Goal: Task Accomplishment & Management: Complete application form

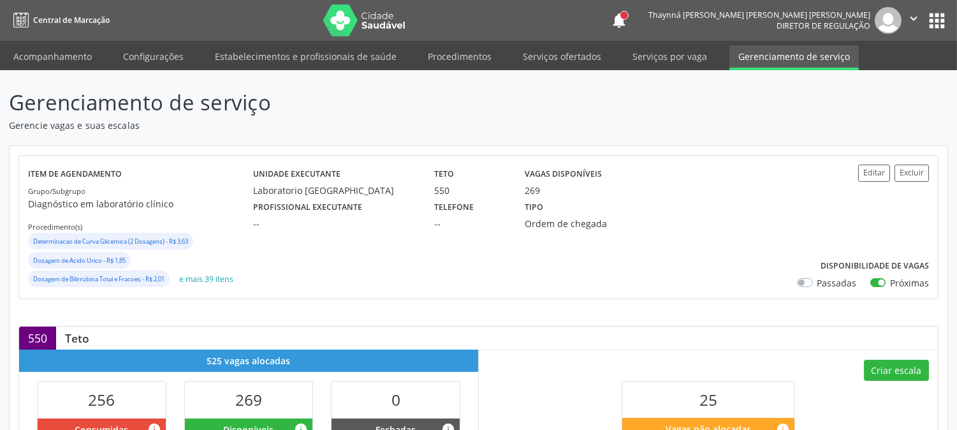
scroll to position [349, 0]
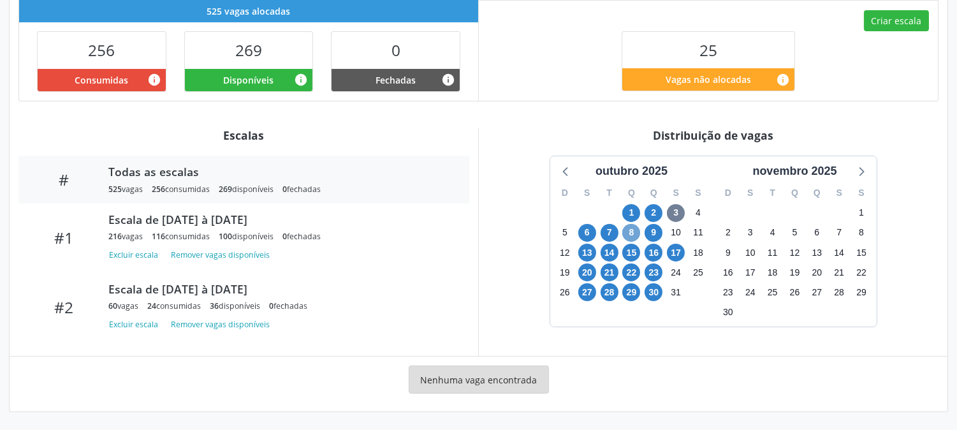
click at [638, 233] on span "8" at bounding box center [631, 233] width 18 height 18
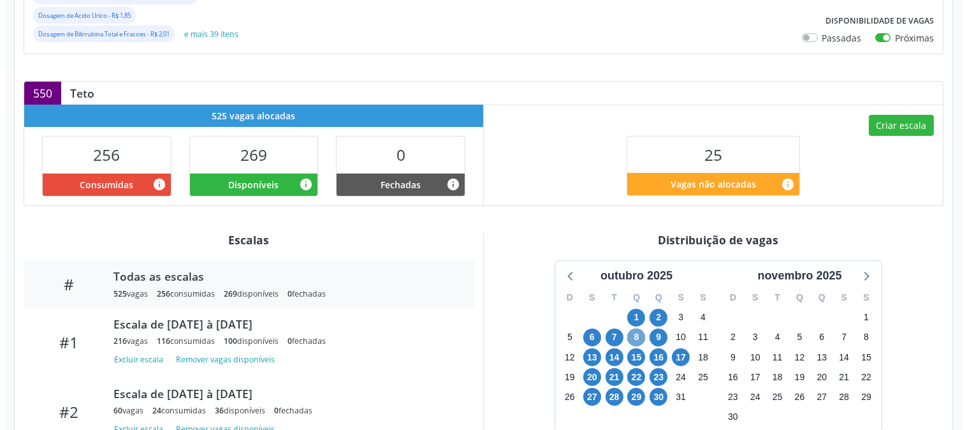
scroll to position [174, 0]
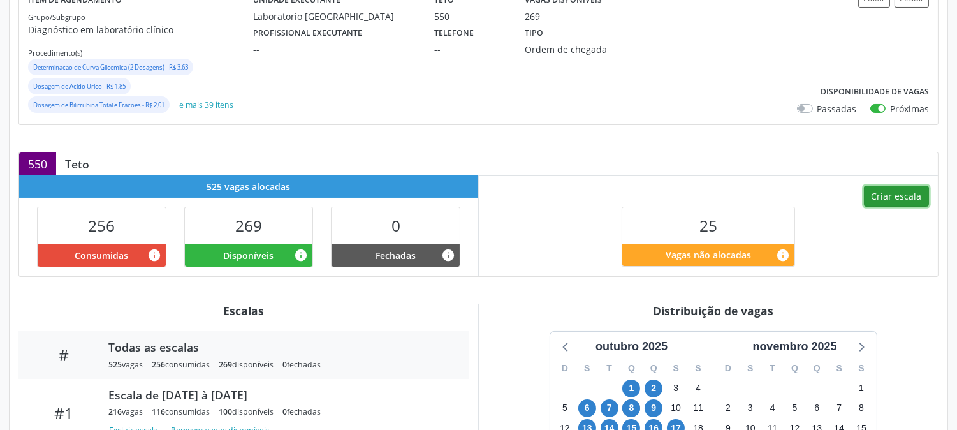
click at [881, 199] on button "Criar escala" at bounding box center [896, 196] width 65 height 22
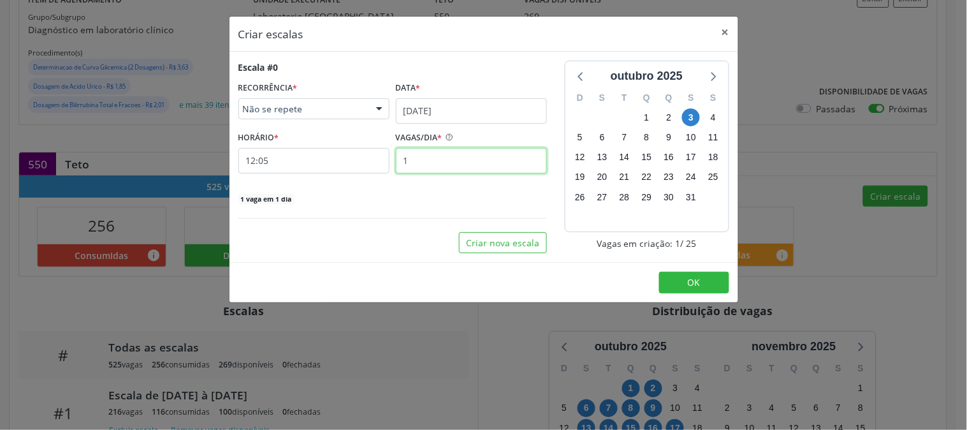
click at [484, 150] on input "1" at bounding box center [471, 160] width 151 height 25
type input "12"
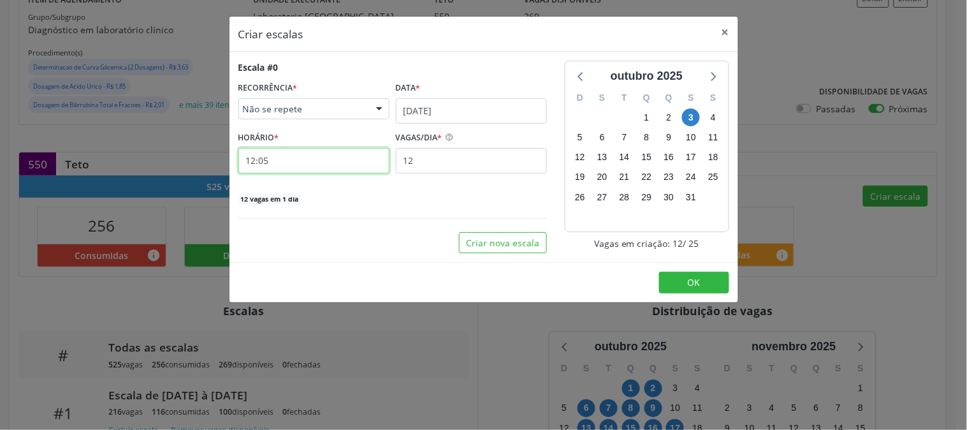
click at [359, 159] on input "12:05" at bounding box center [313, 160] width 151 height 25
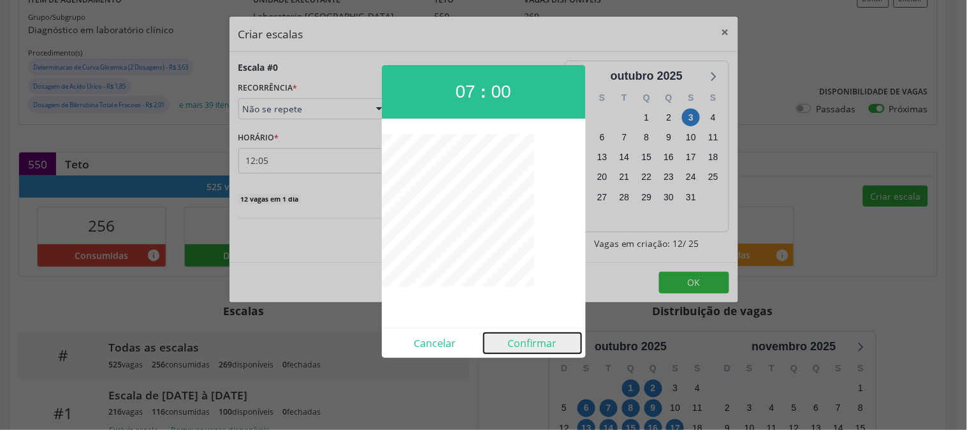
click at [528, 346] on button "Confirmar" at bounding box center [533, 343] width 98 height 20
type input "07:00"
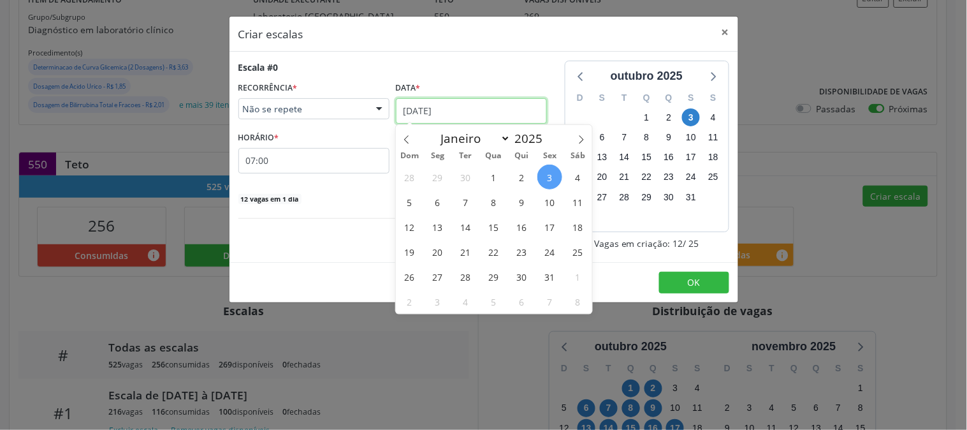
click at [443, 105] on input "03/10/2025" at bounding box center [471, 110] width 151 height 25
click at [495, 200] on span "8" at bounding box center [493, 201] width 25 height 25
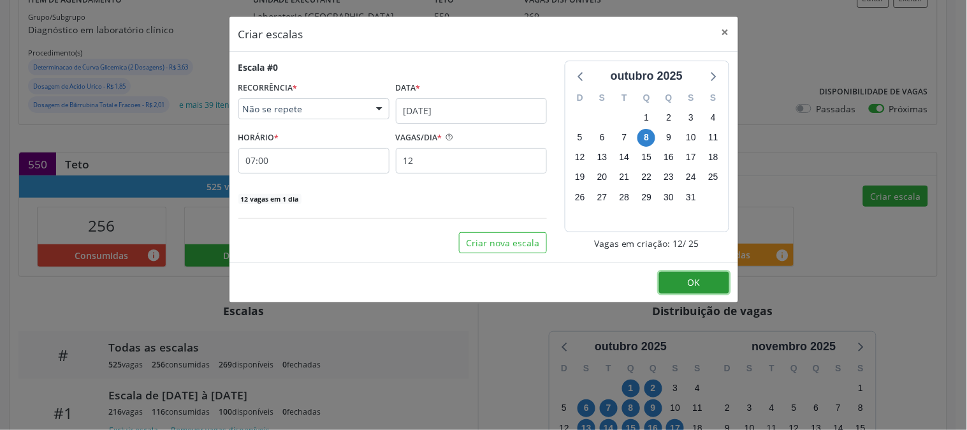
click at [689, 291] on button "OK" at bounding box center [694, 282] width 70 height 22
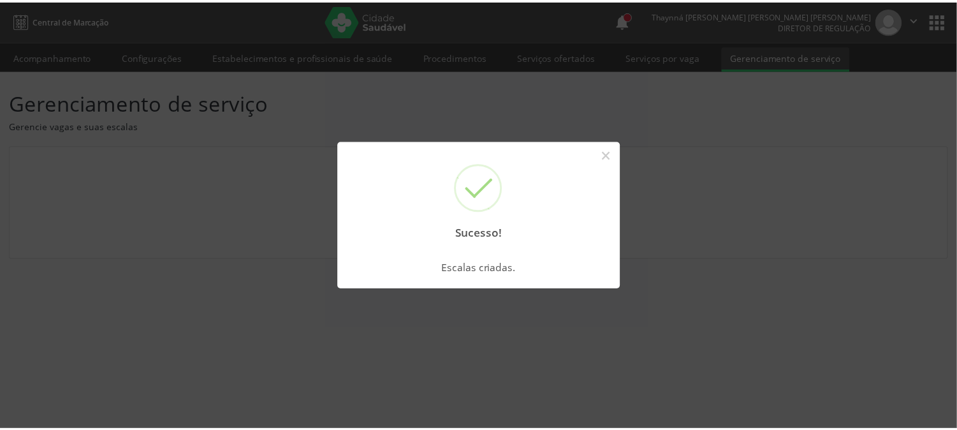
scroll to position [0, 0]
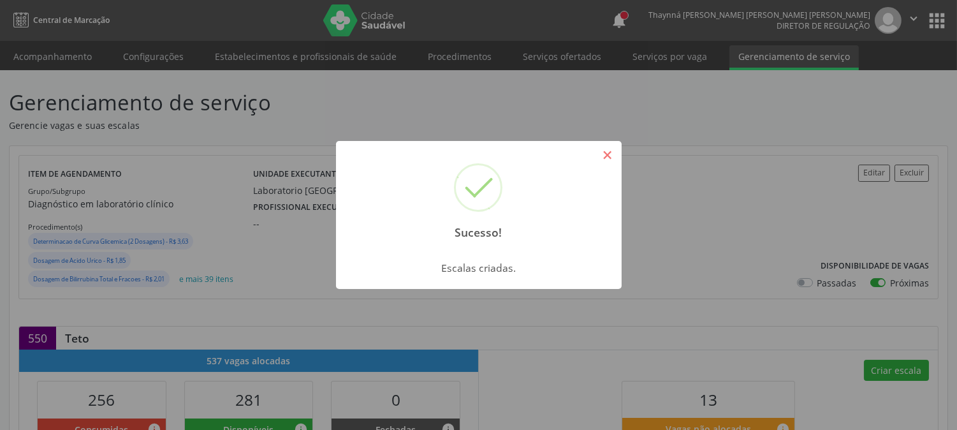
click at [604, 159] on button "×" at bounding box center [607, 155] width 22 height 22
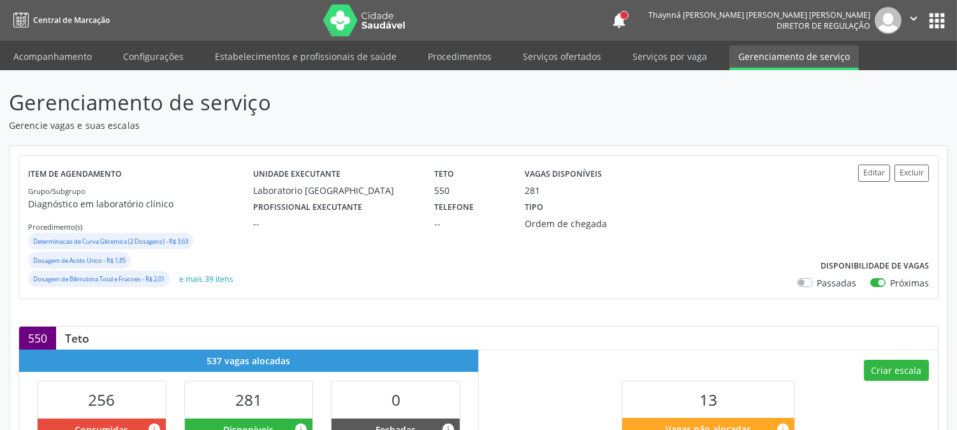
scroll to position [354, 0]
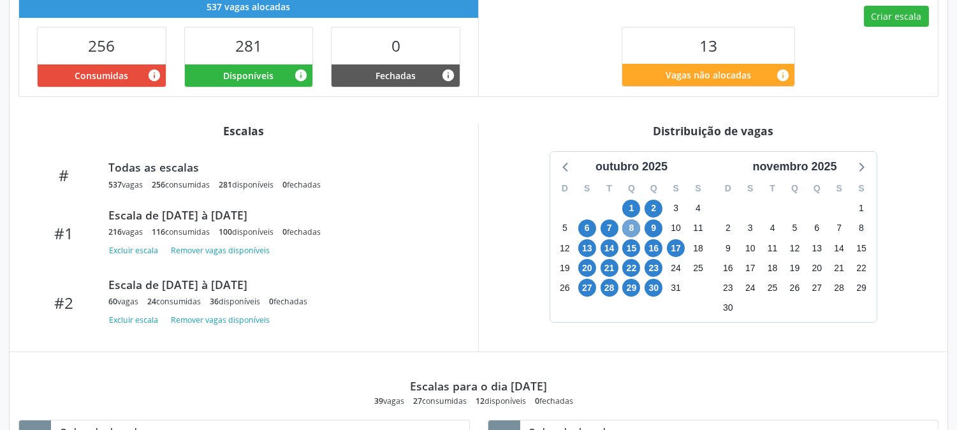
click at [629, 228] on span "8" at bounding box center [631, 228] width 18 height 18
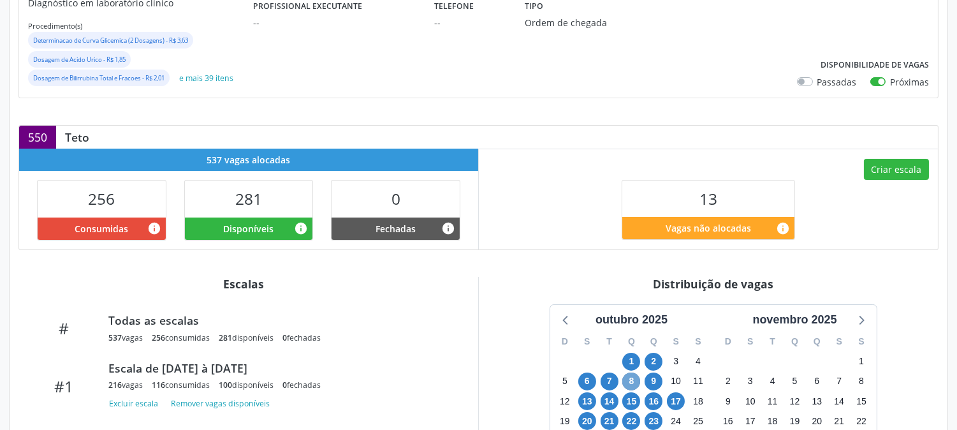
scroll to position [0, 0]
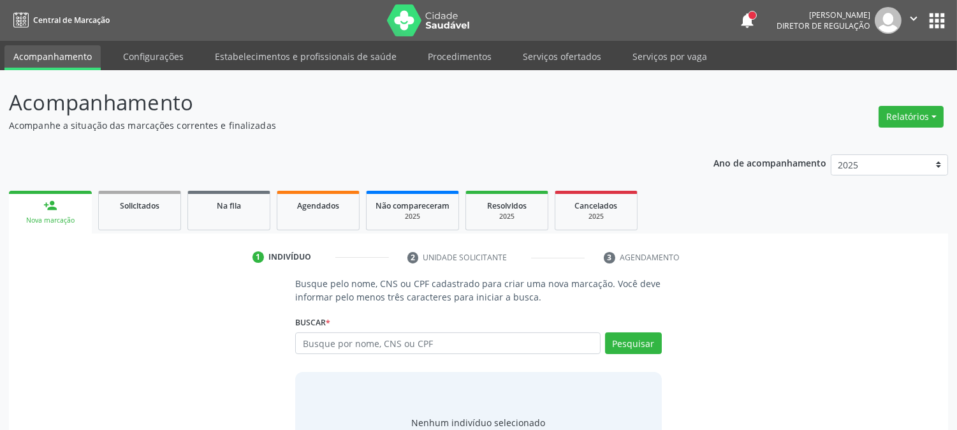
scroll to position [61, 0]
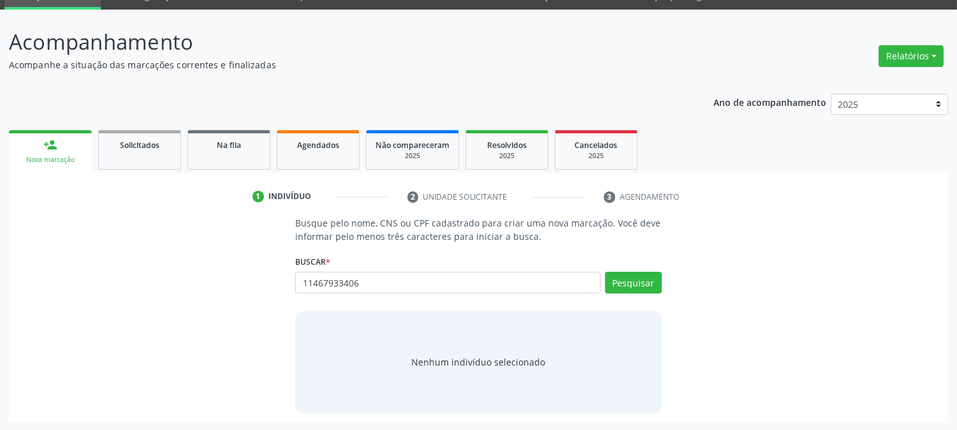
type input "11467933406"
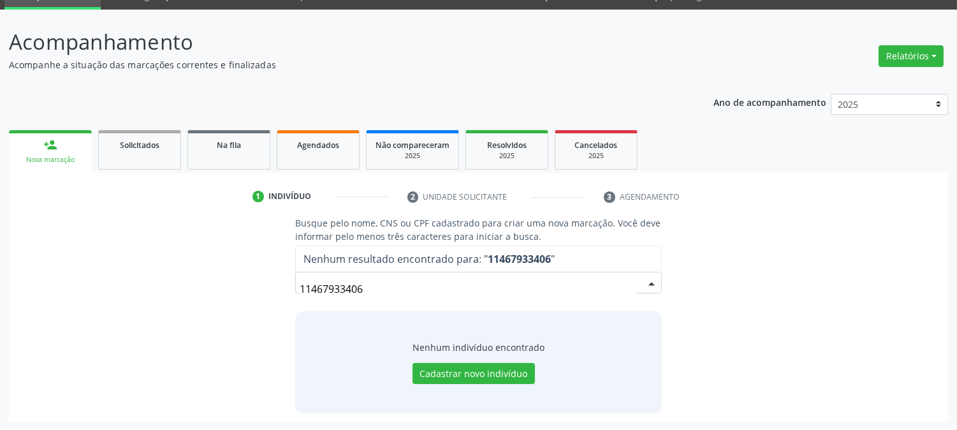
drag, startPoint x: 366, startPoint y: 284, endPoint x: 213, endPoint y: 301, distance: 153.4
click at [213, 301] on div "Busque pelo nome, CNS ou CPF cadastrado para criar uma nova marcação. Você deve…" at bounding box center [478, 314] width 921 height 196
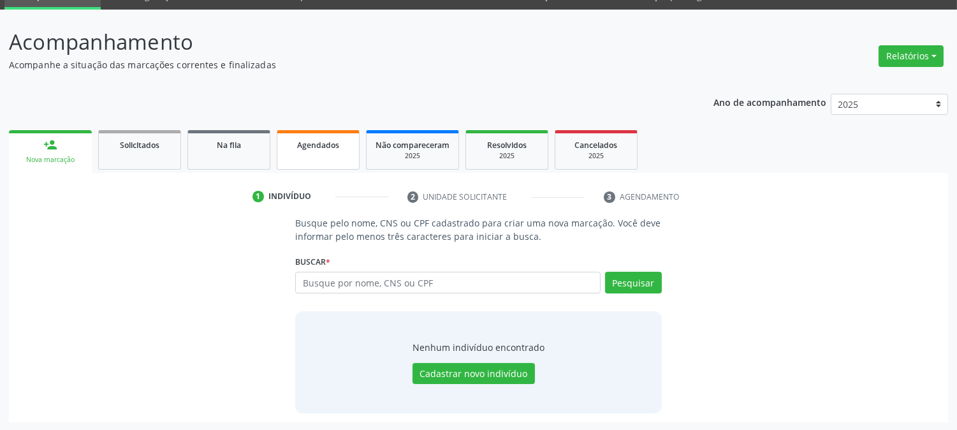
click at [314, 155] on link "Agendados" at bounding box center [318, 150] width 83 height 40
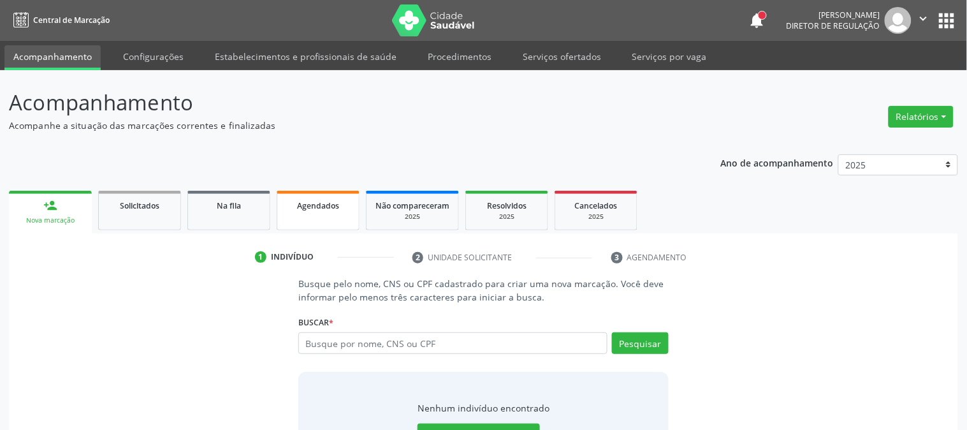
select select "9"
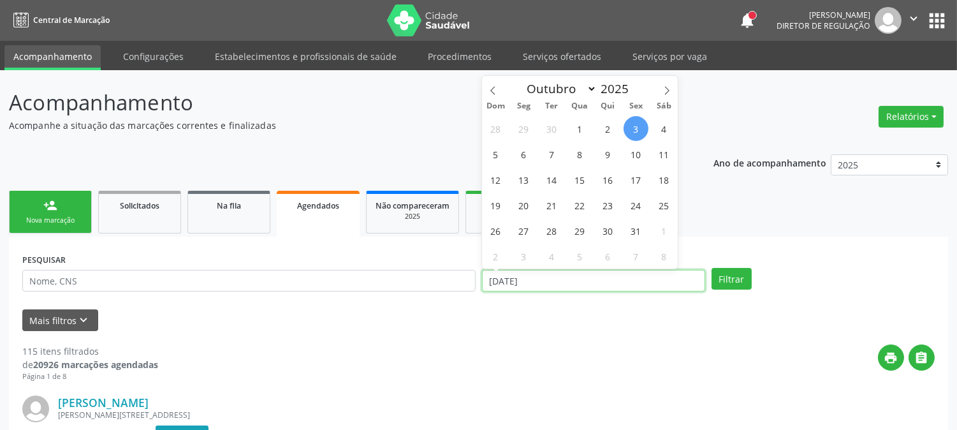
click at [546, 279] on input "03/10/2025" at bounding box center [593, 281] width 223 height 22
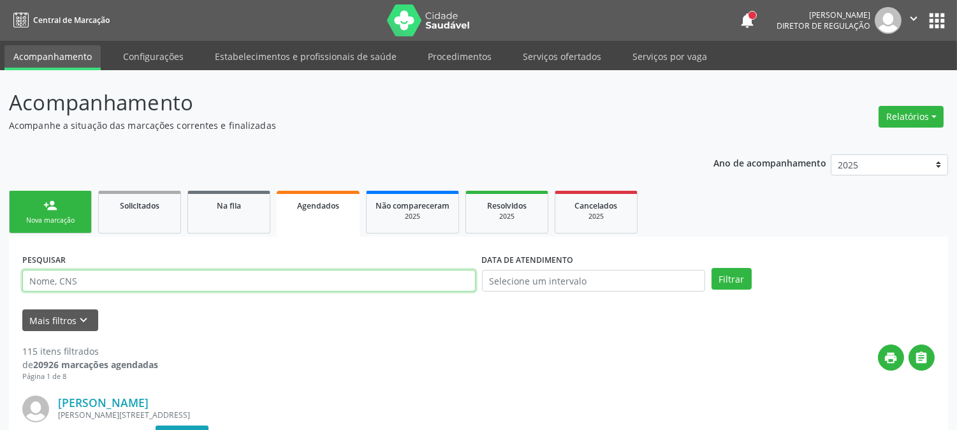
click at [273, 278] on input "text" at bounding box center [248, 281] width 453 height 22
type input "VALMIR NUNES"
click at [711, 268] on button "Filtrar" at bounding box center [731, 279] width 40 height 22
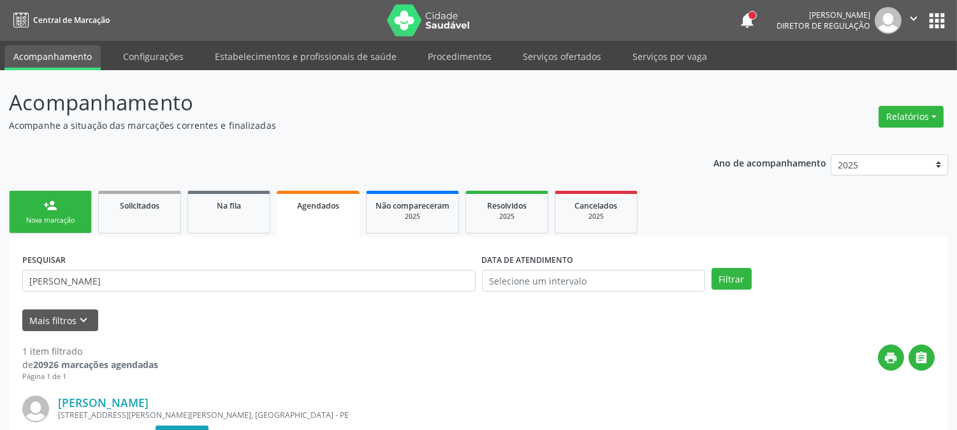
scroll to position [157, 0]
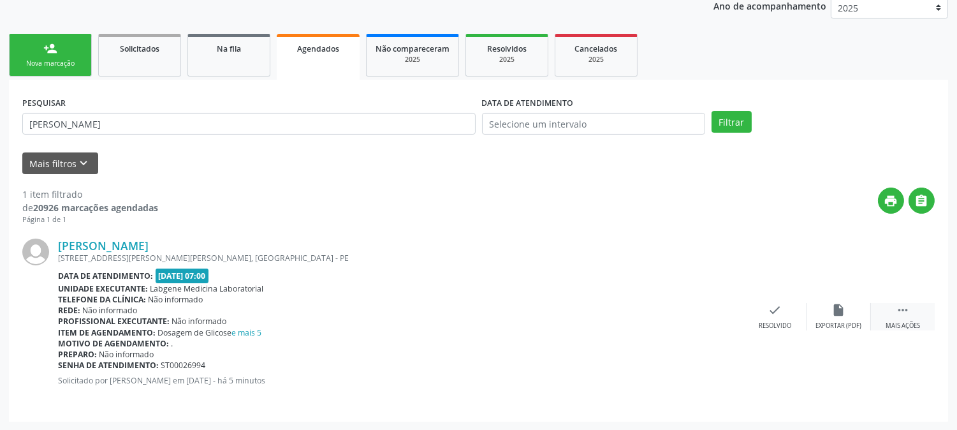
click at [912, 321] on div "Mais ações" at bounding box center [902, 325] width 34 height 9
click at [640, 326] on div "Imprimir" at bounding box center [647, 325] width 29 height 9
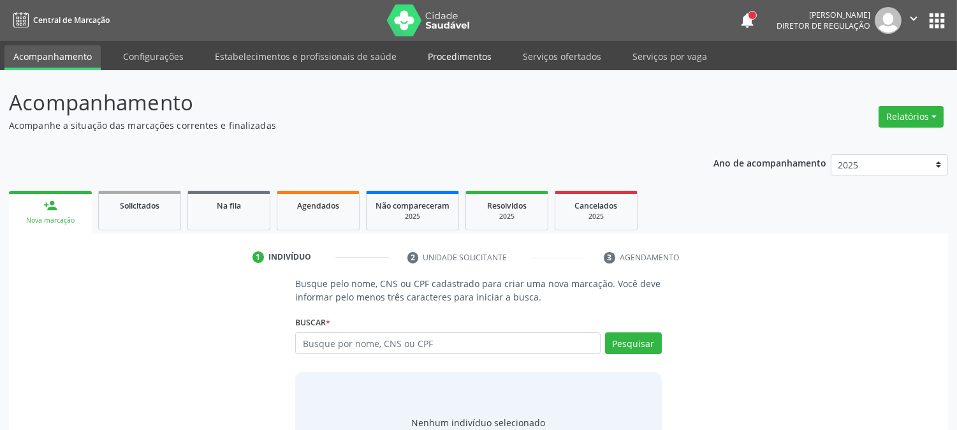
click at [438, 52] on link "Procedimentos" at bounding box center [460, 56] width 82 height 22
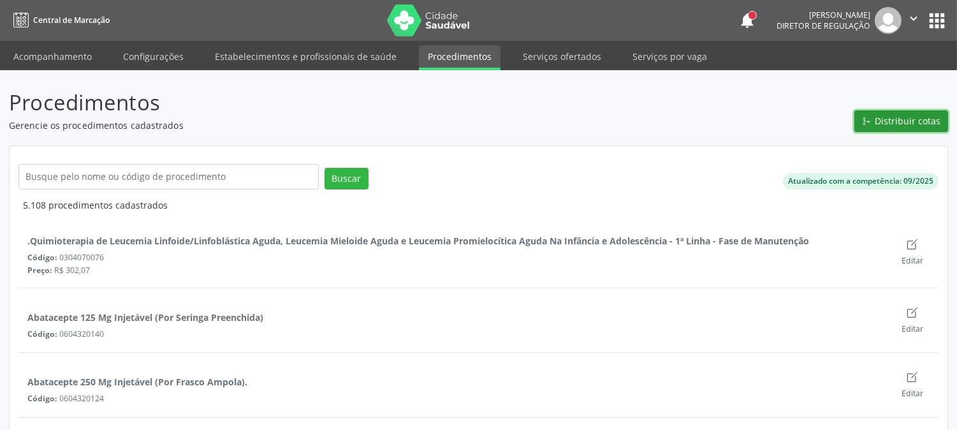
click at [892, 124] on span "Distribuir cotas" at bounding box center [908, 120] width 66 height 13
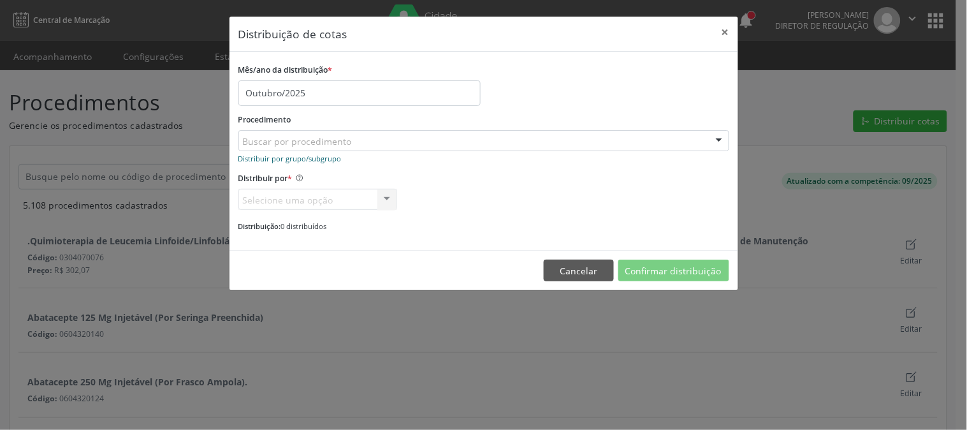
click at [308, 157] on small "Distribuir por grupo/subgrupo" at bounding box center [289, 159] width 103 height 10
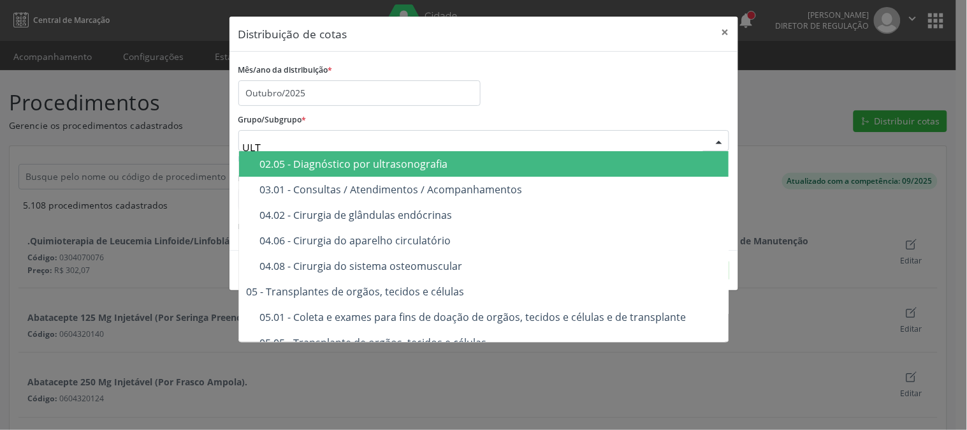
type input "ULTR"
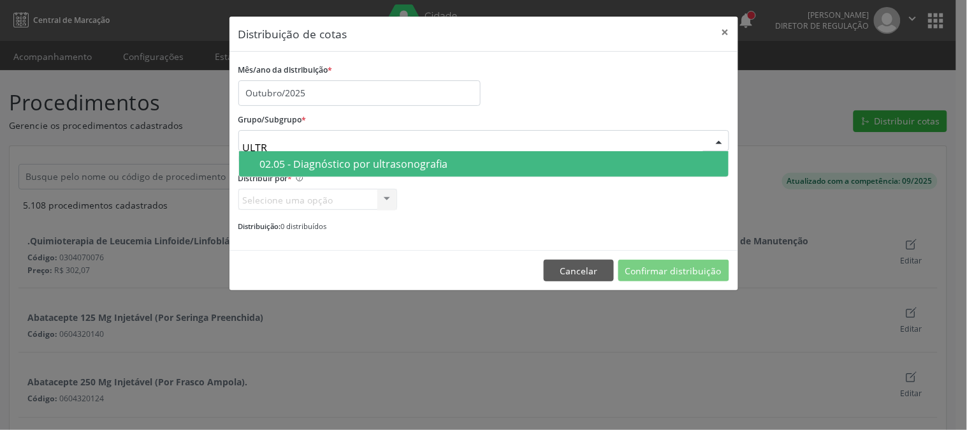
click at [458, 161] on div "02.05 - Diagnóstico por ultrasonografia" at bounding box center [490, 164] width 461 height 10
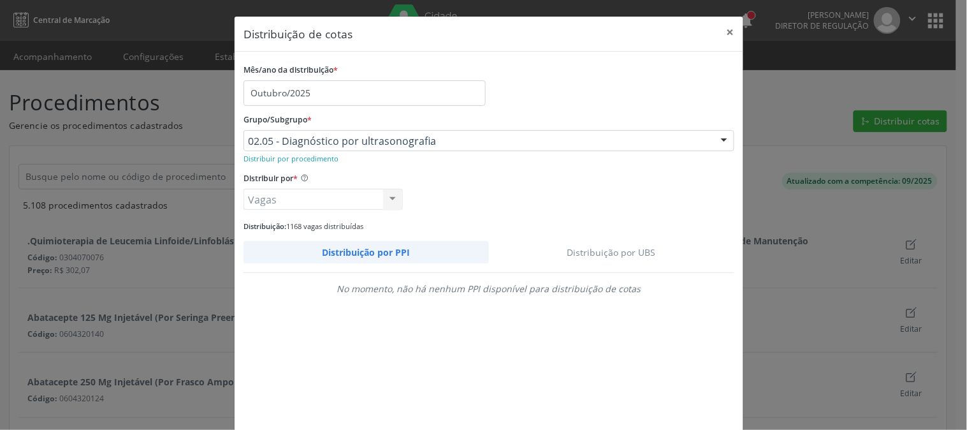
click at [619, 256] on link "Distribuição por UBS" at bounding box center [612, 252] width 246 height 22
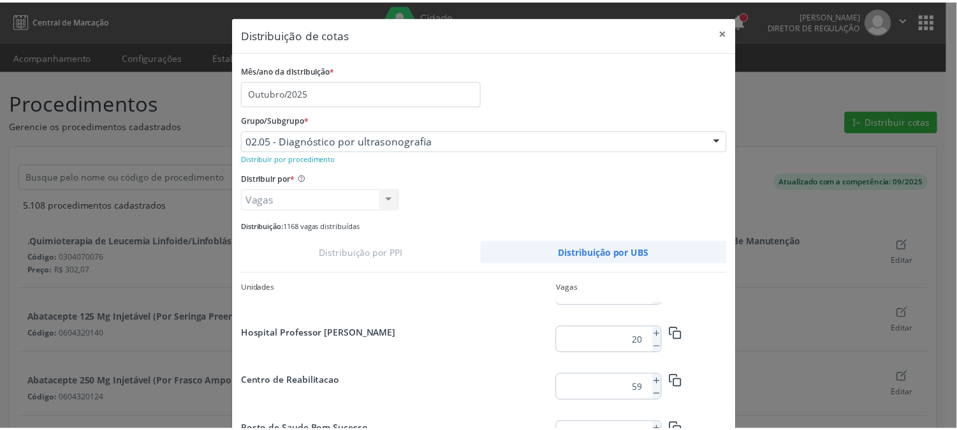
scroll to position [71, 0]
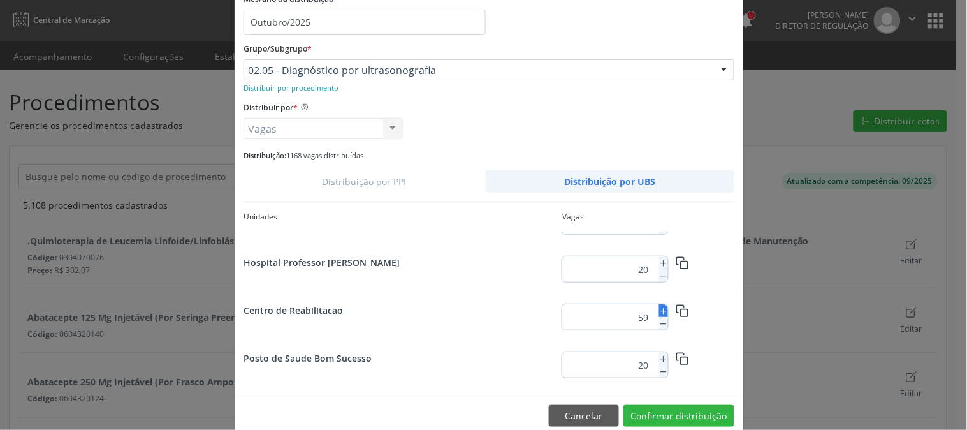
click at [659, 310] on icon at bounding box center [663, 311] width 9 height 9
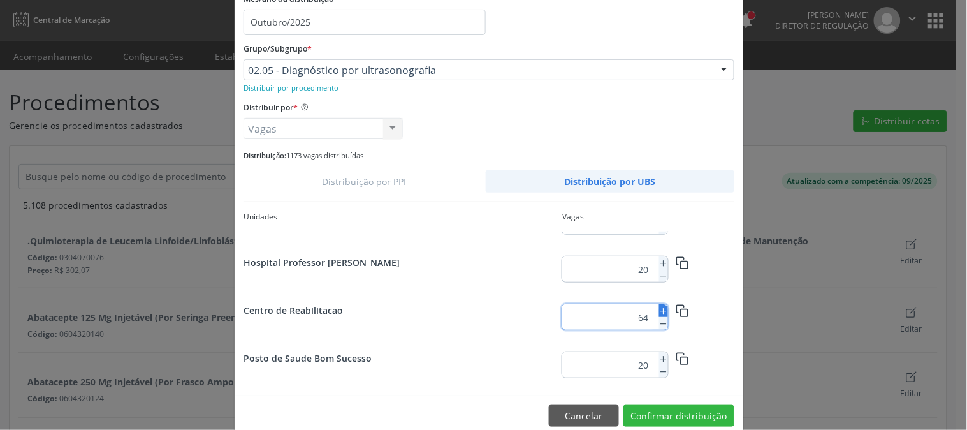
click at [659, 310] on icon at bounding box center [663, 311] width 9 height 9
type input "65"
click at [667, 411] on button "Confirmar distribuição" at bounding box center [678, 416] width 111 height 22
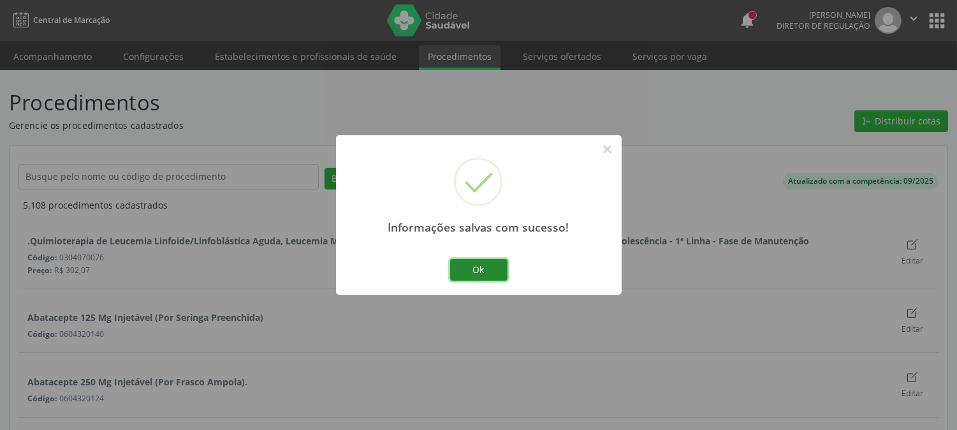
click at [493, 263] on button "Ok" at bounding box center [478, 270] width 57 height 22
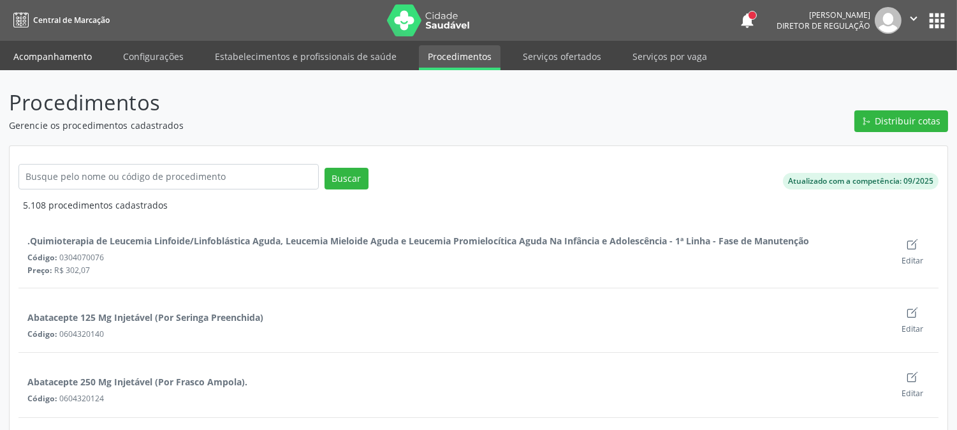
click at [72, 66] on link "Acompanhamento" at bounding box center [52, 56] width 96 height 22
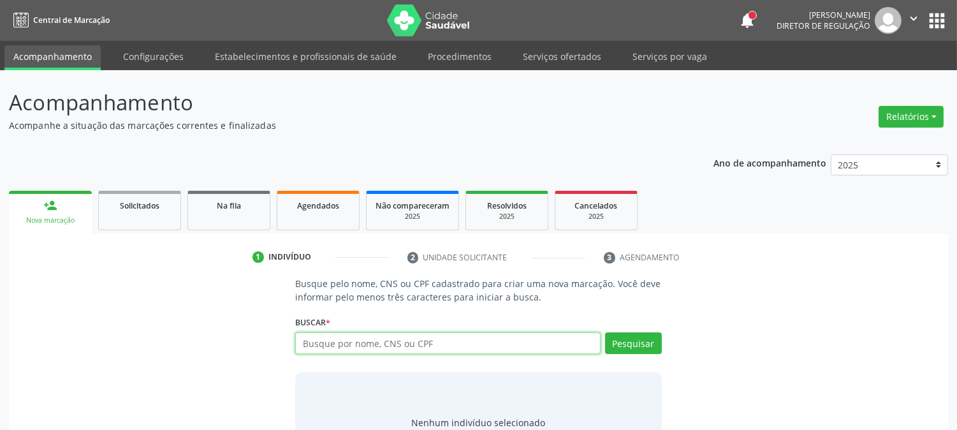
click at [391, 345] on input "text" at bounding box center [447, 343] width 305 height 22
type input "THAY"
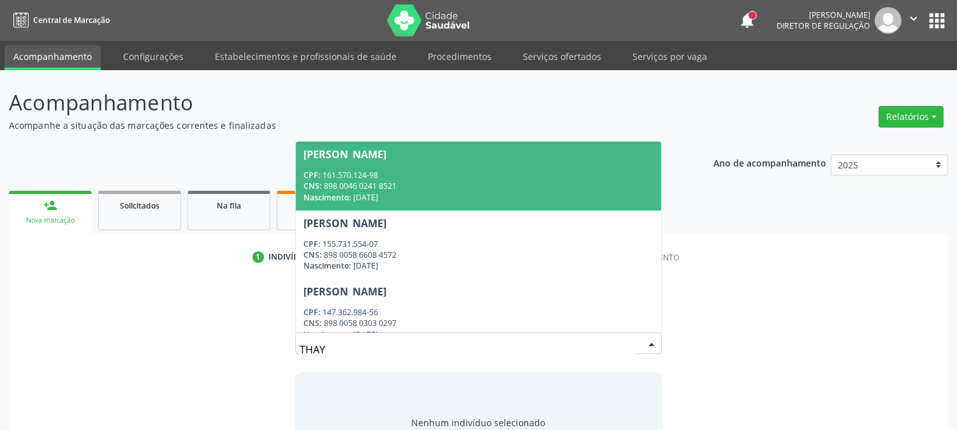
click at [367, 147] on span "[PERSON_NAME] CPF: 161.570.124-98 CNS: 898 0046 0241 8521 Nascimento: [DATE]" at bounding box center [478, 175] width 365 height 68
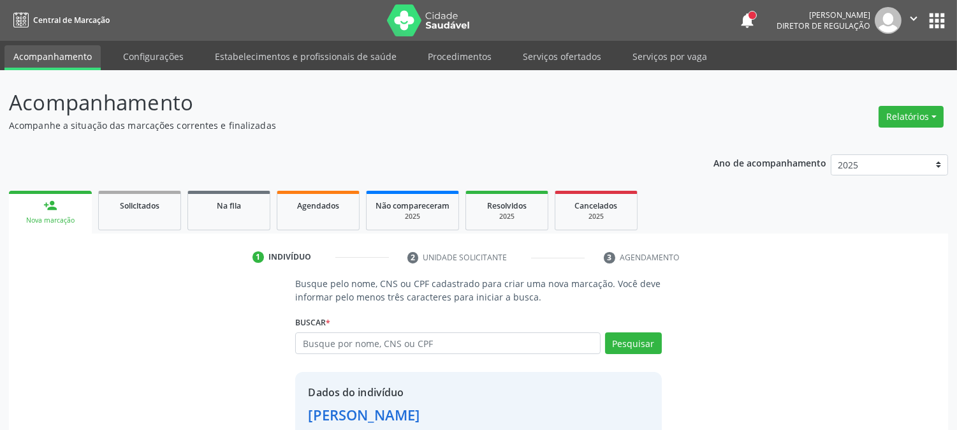
scroll to position [80, 0]
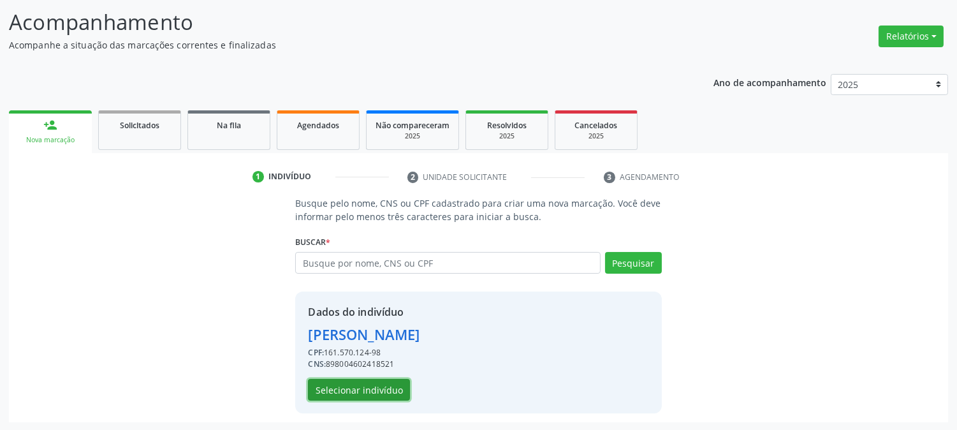
click at [359, 387] on button "Selecionar indivíduo" at bounding box center [359, 390] width 102 height 22
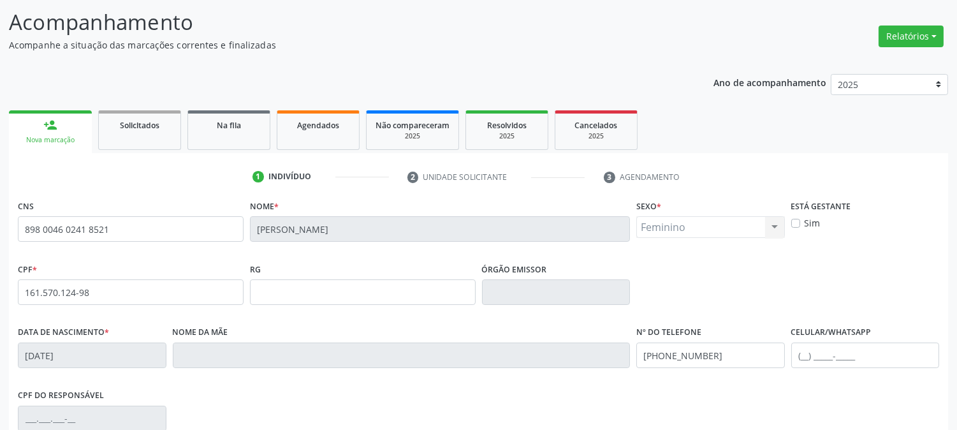
scroll to position [260, 0]
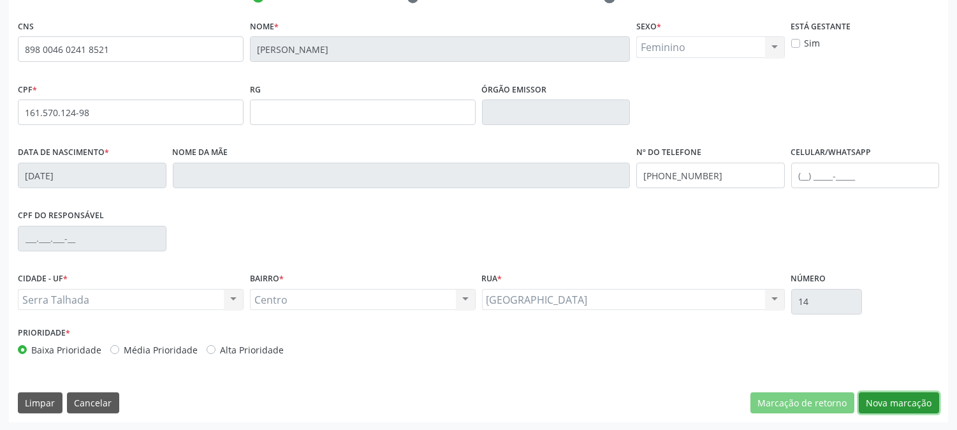
click at [872, 400] on button "Nova marcação" at bounding box center [898, 403] width 80 height 22
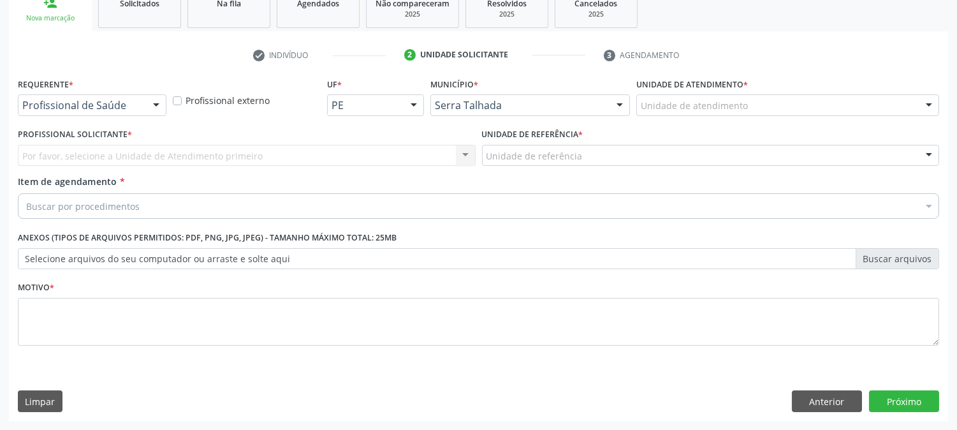
scroll to position [201, 0]
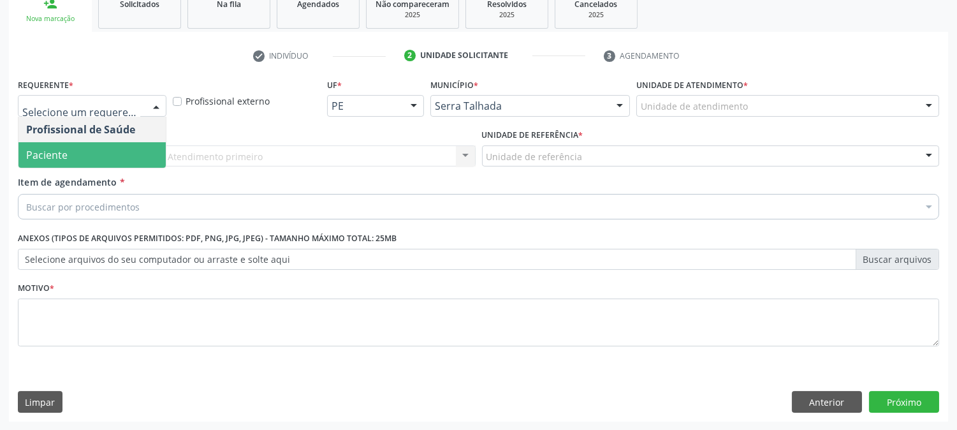
click at [118, 151] on span "Paciente" at bounding box center [91, 154] width 147 height 25
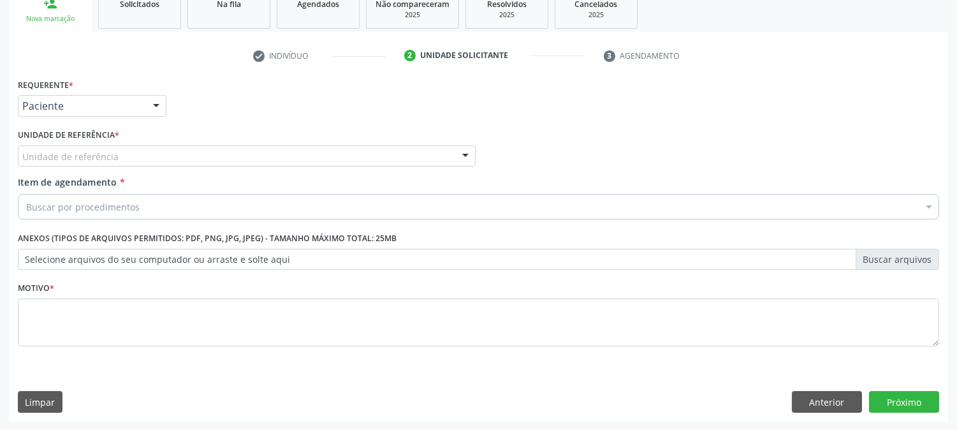
click at [118, 151] on div "Unidade de referência" at bounding box center [247, 156] width 458 height 22
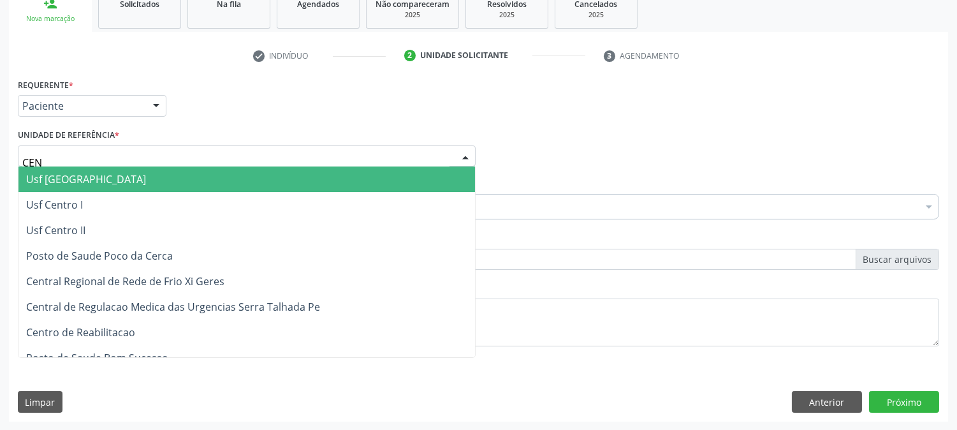
type input "CENT"
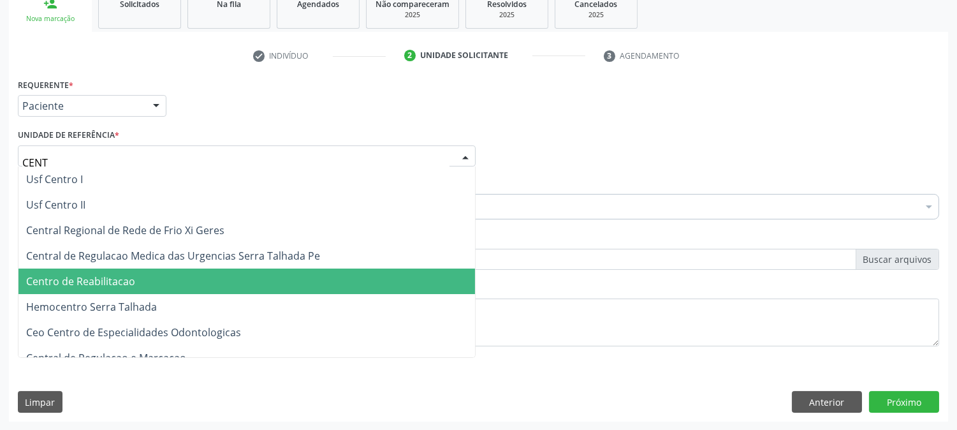
click at [117, 274] on span "Centro de Reabilitacao" at bounding box center [80, 281] width 109 height 14
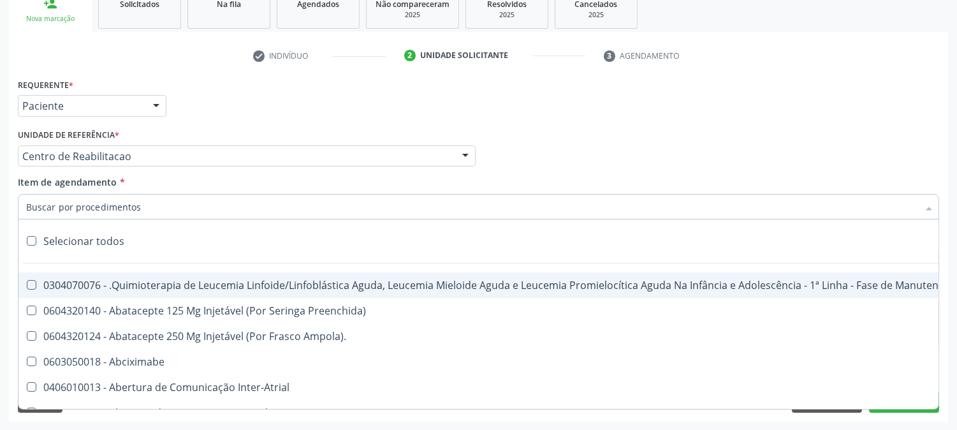
click at [109, 205] on input "Item de agendamento *" at bounding box center [472, 206] width 892 height 25
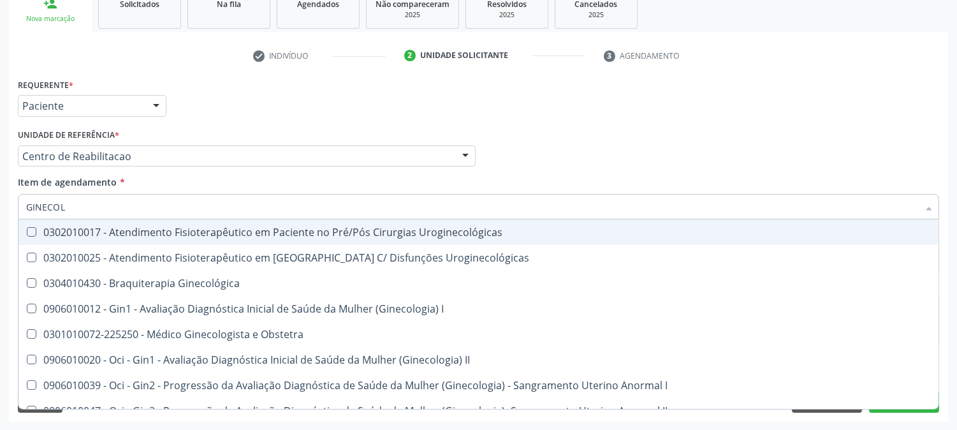
type input "GINECOLO"
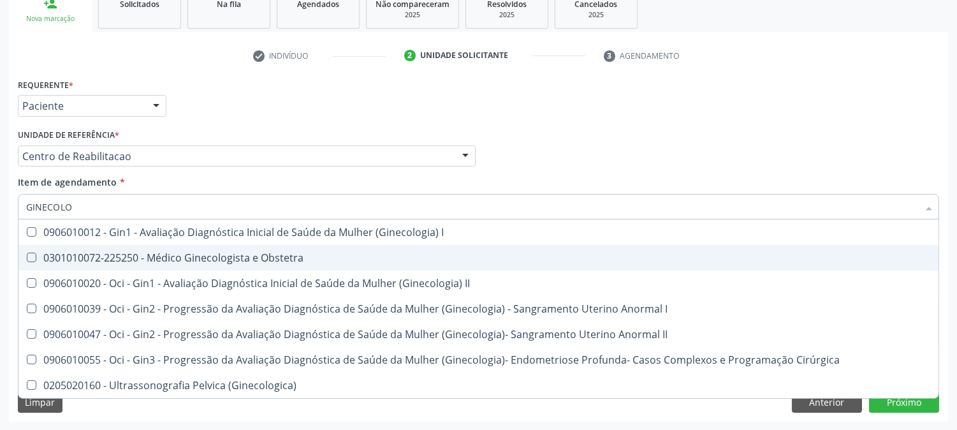
click at [187, 263] on span "0301010072-225250 - Médico Ginecologista e Obstetra" at bounding box center [478, 257] width 920 height 25
checkbox Obstetra "true"
click at [0, 246] on div "Acompanhamento Acompanhe a situação das marcações correntes e finalizadas Relat…" at bounding box center [478, 149] width 957 height 561
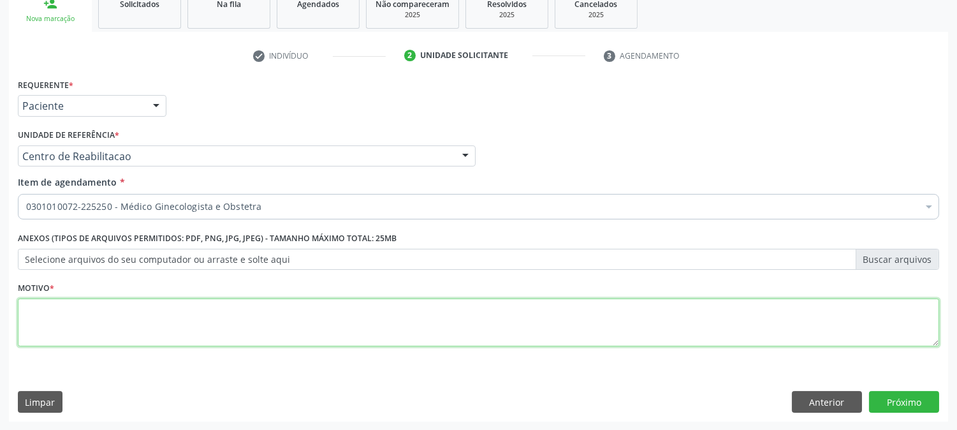
click at [440, 314] on textarea at bounding box center [478, 322] width 921 height 48
type textarea "."
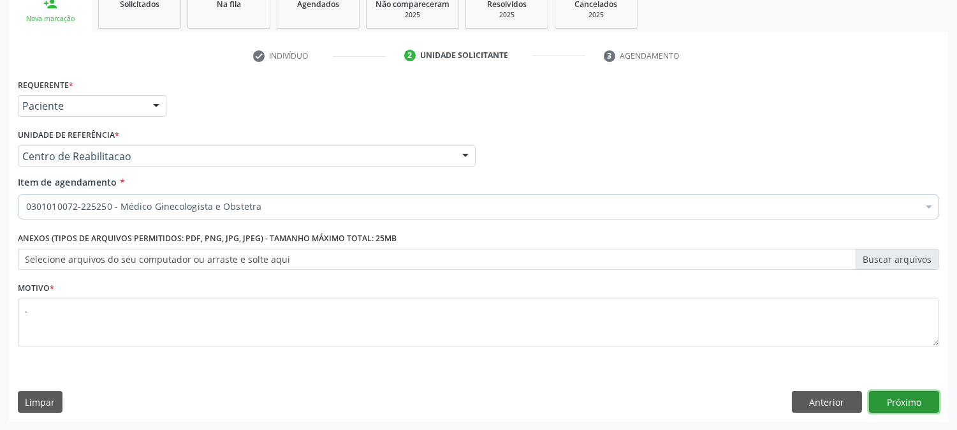
click at [890, 394] on button "Próximo" at bounding box center [904, 402] width 70 height 22
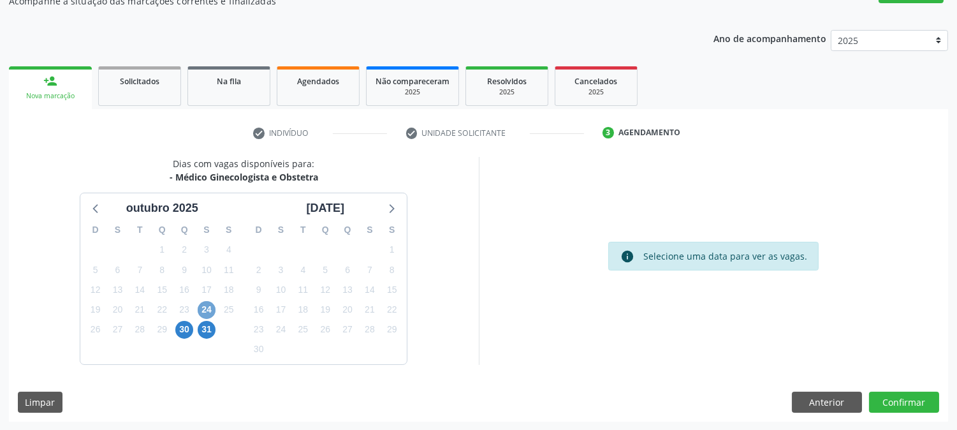
click at [201, 312] on span "24" at bounding box center [207, 310] width 18 height 18
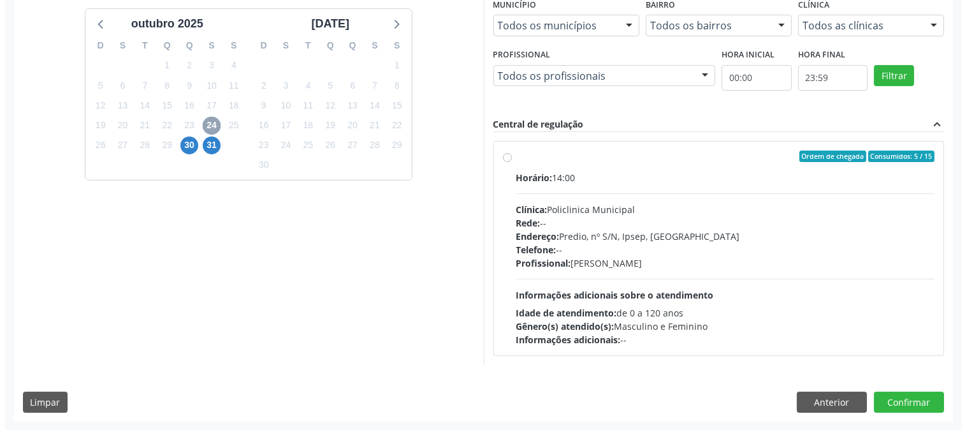
scroll to position [0, 0]
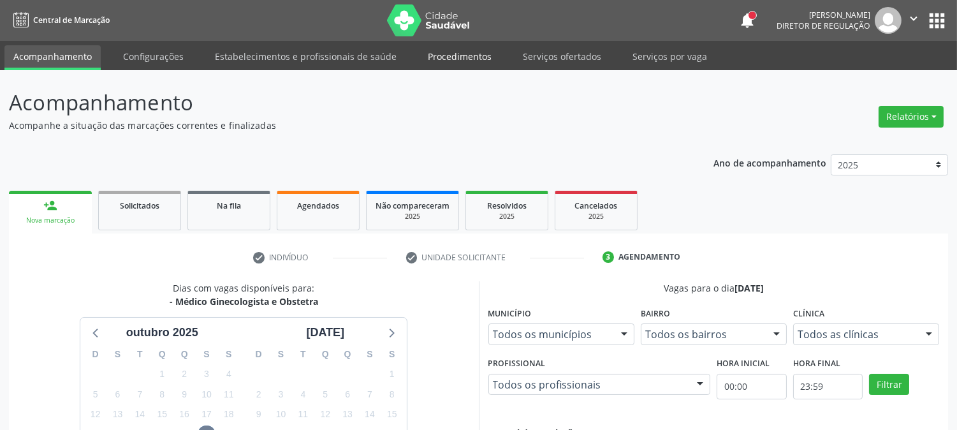
click at [452, 55] on link "Procedimentos" at bounding box center [460, 56] width 82 height 22
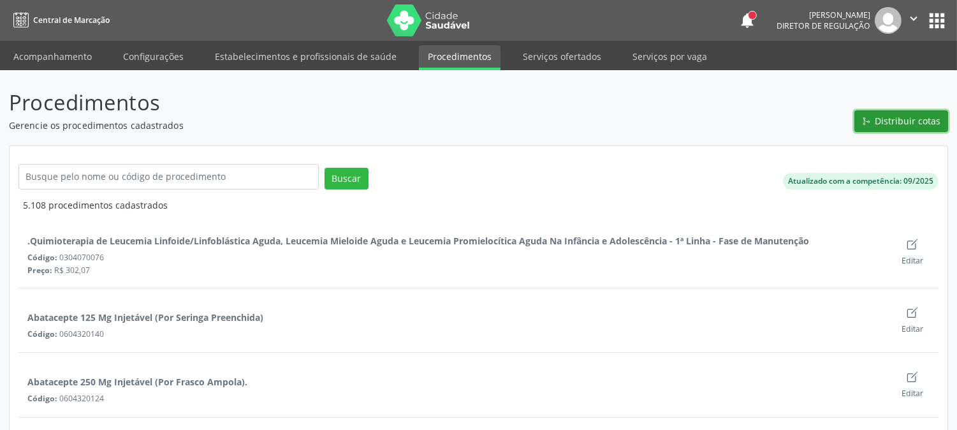
click at [904, 123] on span "Distribuir cotas" at bounding box center [908, 120] width 66 height 13
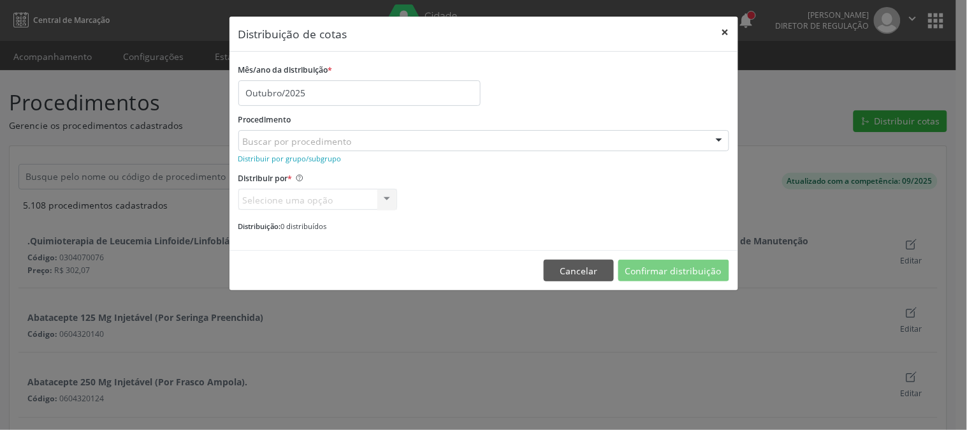
click at [725, 33] on button "×" at bounding box center [724, 32] width 25 height 31
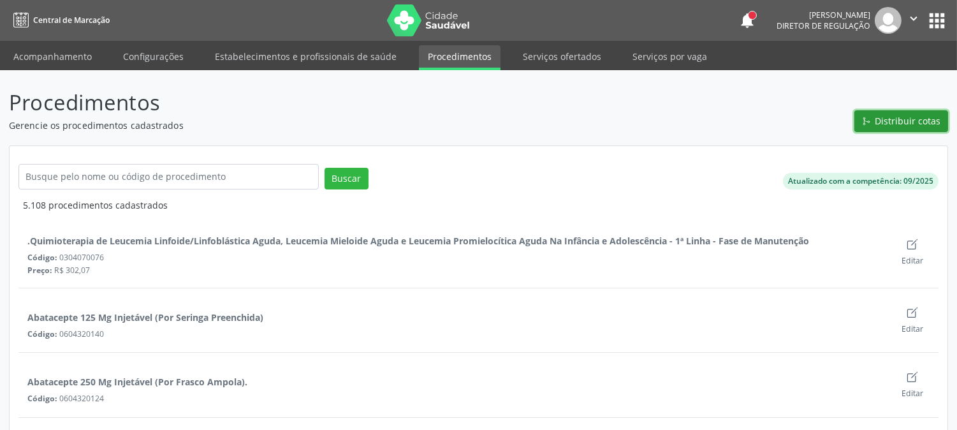
click at [895, 128] on button "Distribuir cotas" at bounding box center [901, 121] width 94 height 22
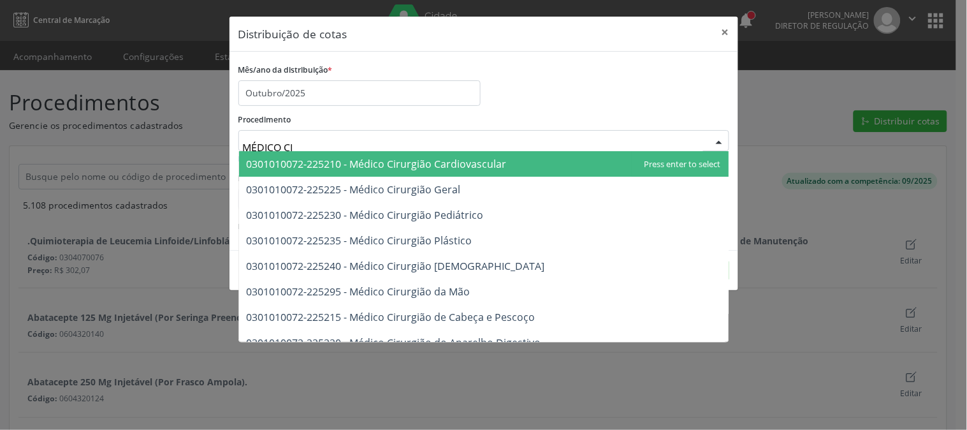
type input "MÉDICO CIR"
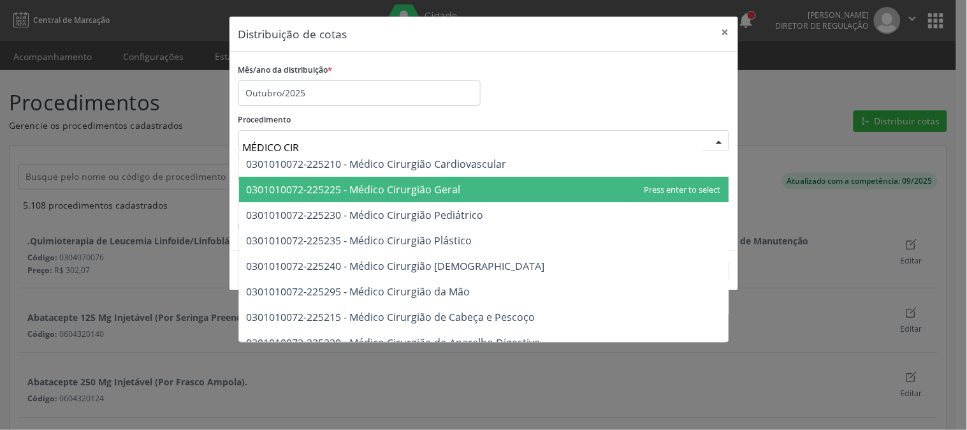
click at [468, 191] on span "0301010072-225225 - Médico Cirurgião Geral" at bounding box center [483, 189] width 489 height 25
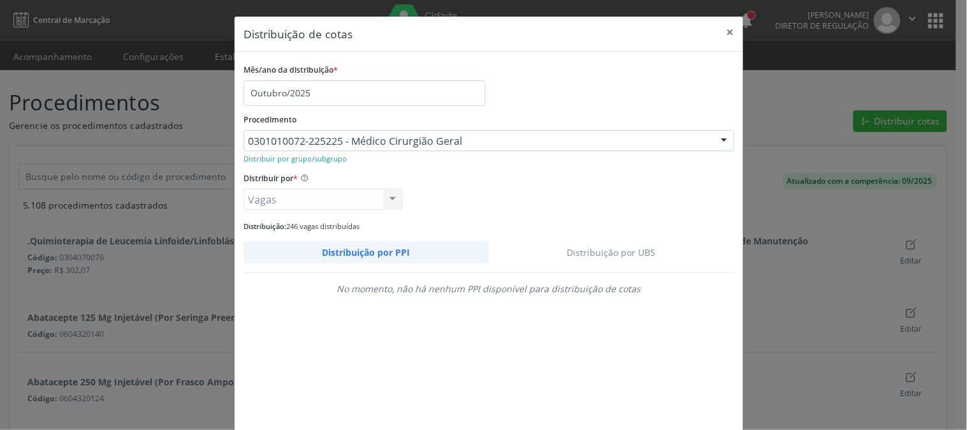
click at [614, 250] on link "Distribuição por UBS" at bounding box center [612, 252] width 246 height 22
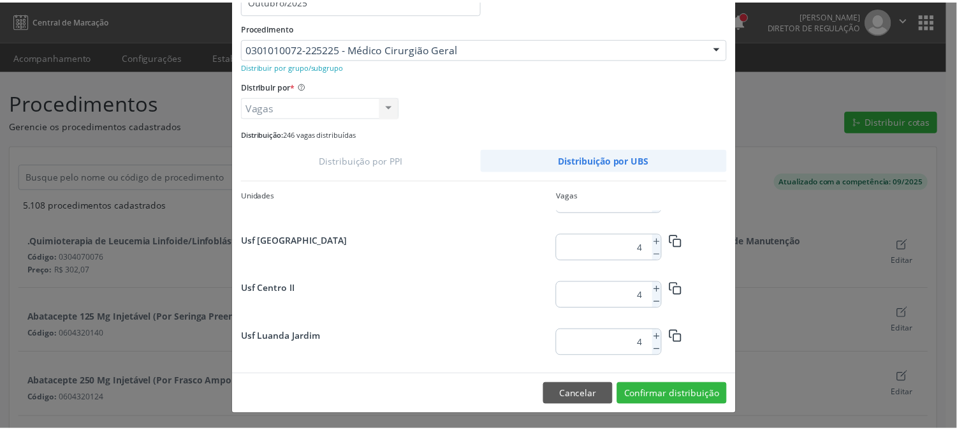
scroll to position [849, 0]
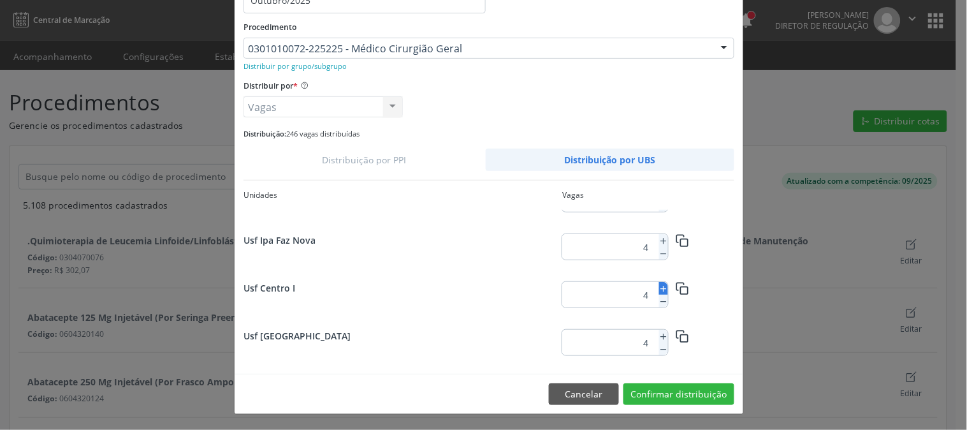
click at [659, 286] on icon at bounding box center [663, 288] width 9 height 9
type input "5"
click at [662, 385] on button "Confirmar distribuição" at bounding box center [678, 394] width 111 height 22
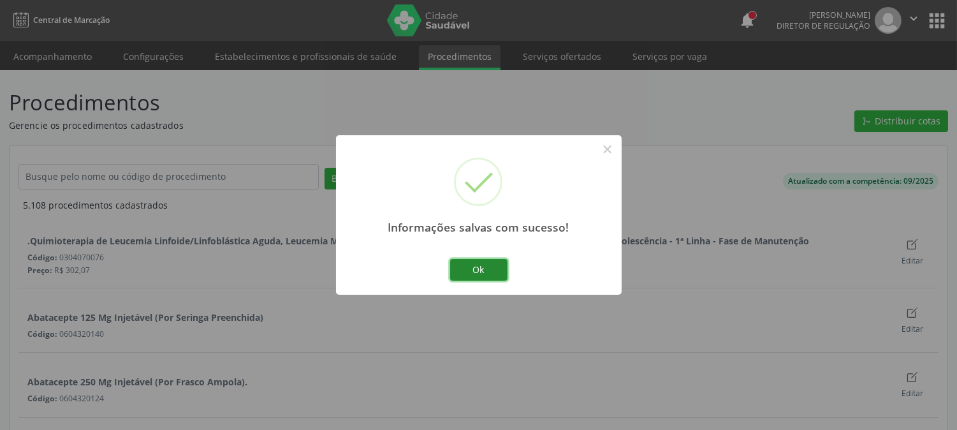
click at [497, 270] on button "Ok" at bounding box center [478, 270] width 57 height 22
